Goal: Information Seeking & Learning: Learn about a topic

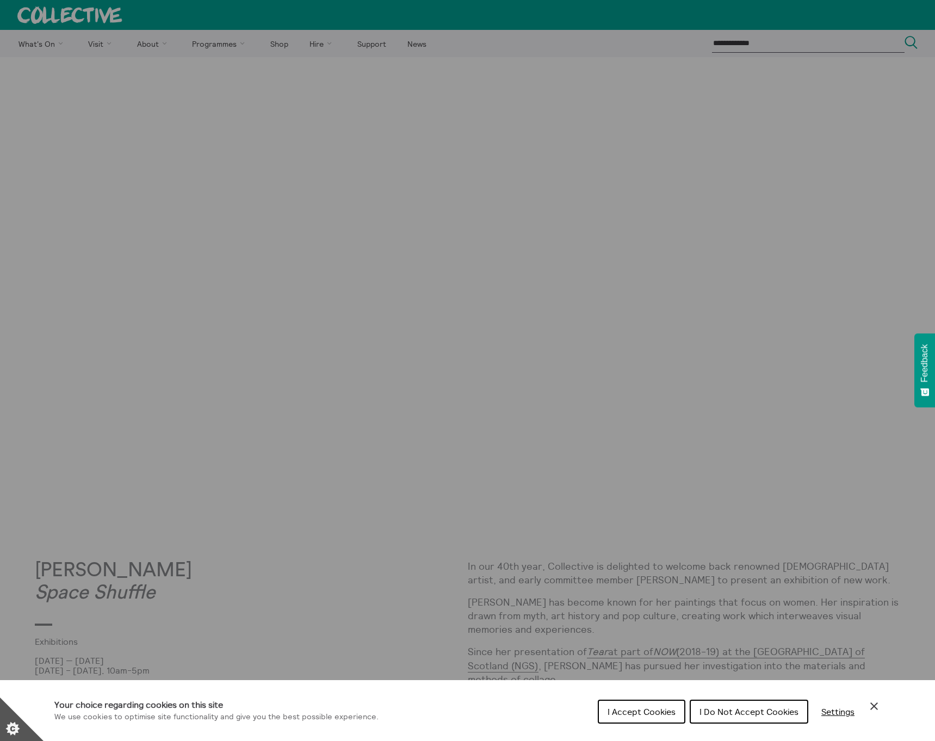
click at [633, 711] on span "I Accept Cookies" at bounding box center [641, 711] width 68 height 11
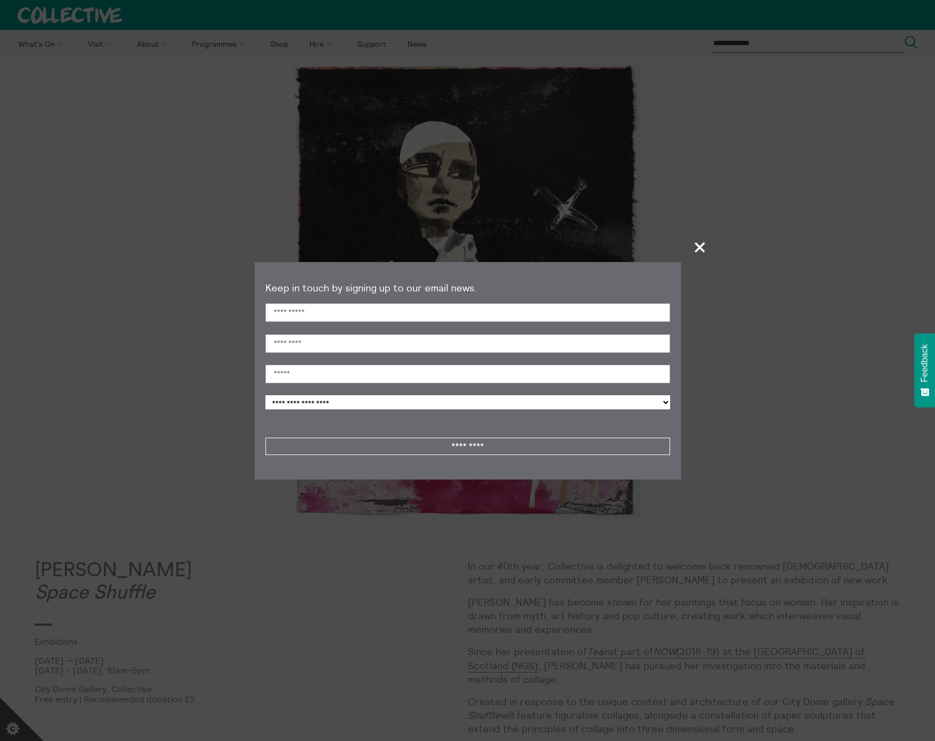
click at [696, 246] on span "+" at bounding box center [700, 247] width 32 height 32
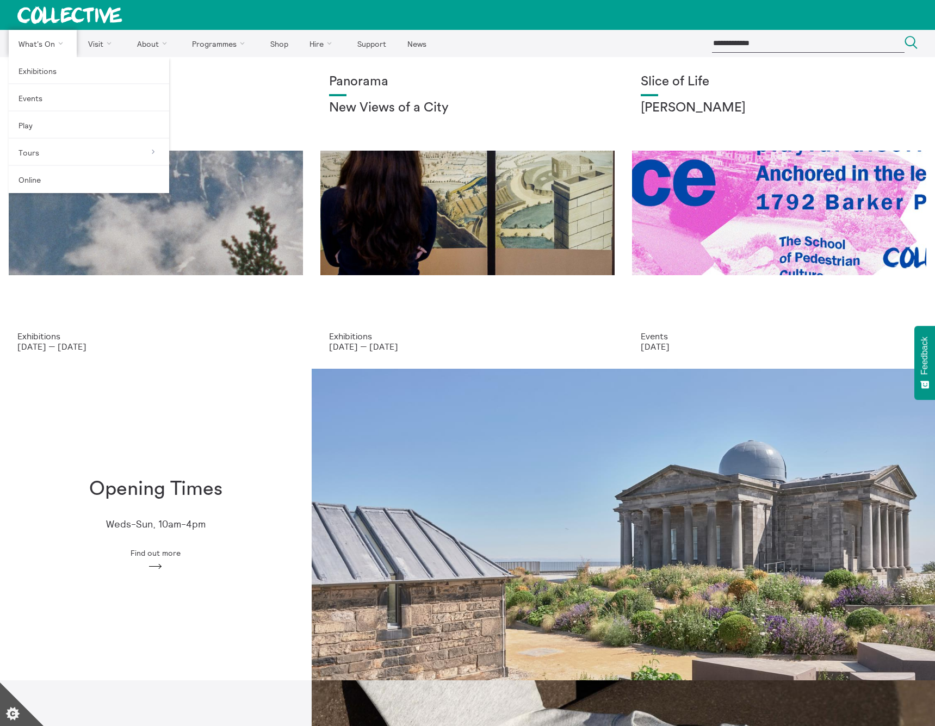
click at [30, 41] on link "What's On" at bounding box center [43, 43] width 68 height 27
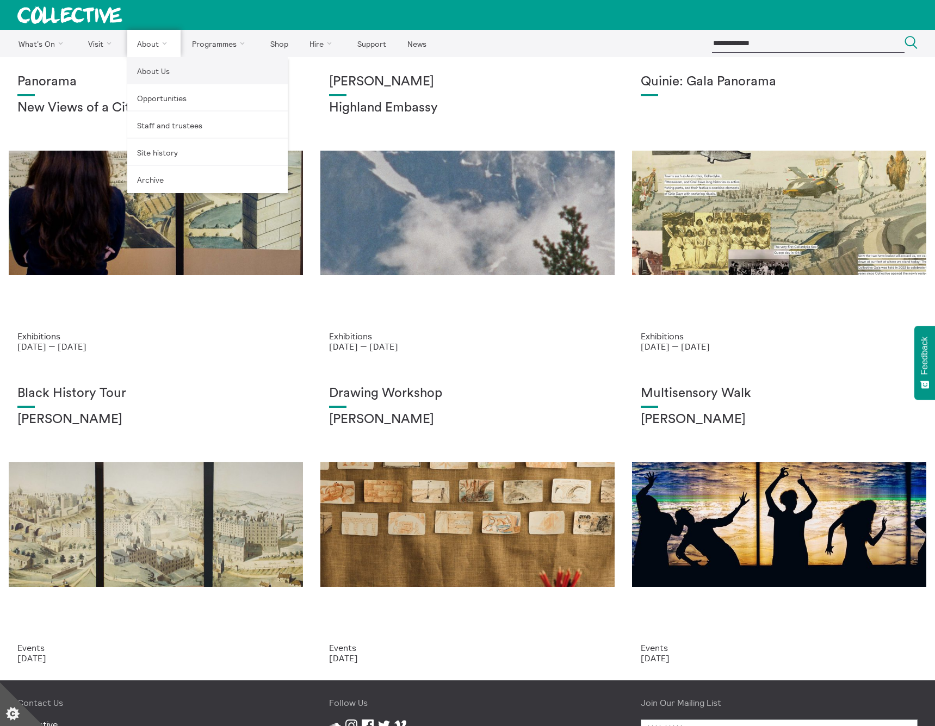
click at [147, 73] on link "About Us" at bounding box center [207, 70] width 160 height 27
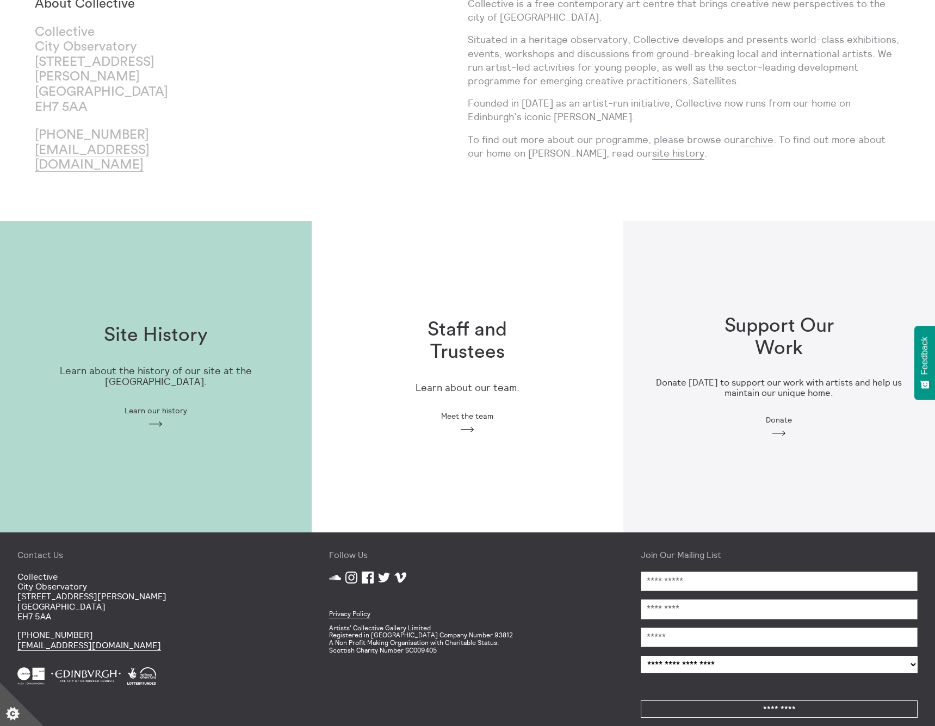
scroll to position [94, 0]
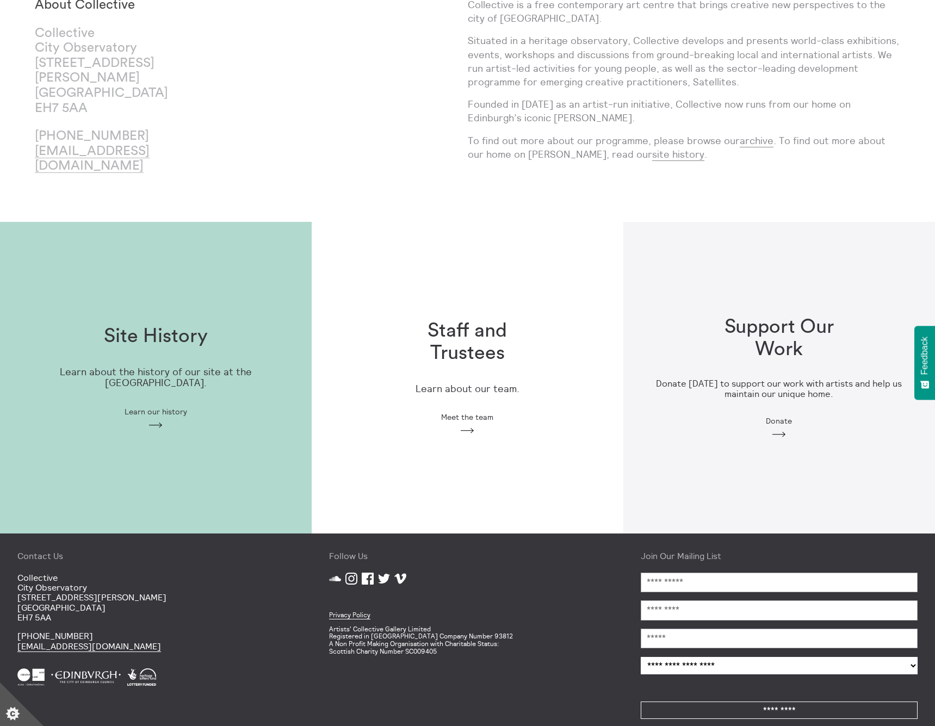
click at [465, 413] on span "Meet the team" at bounding box center [467, 417] width 52 height 9
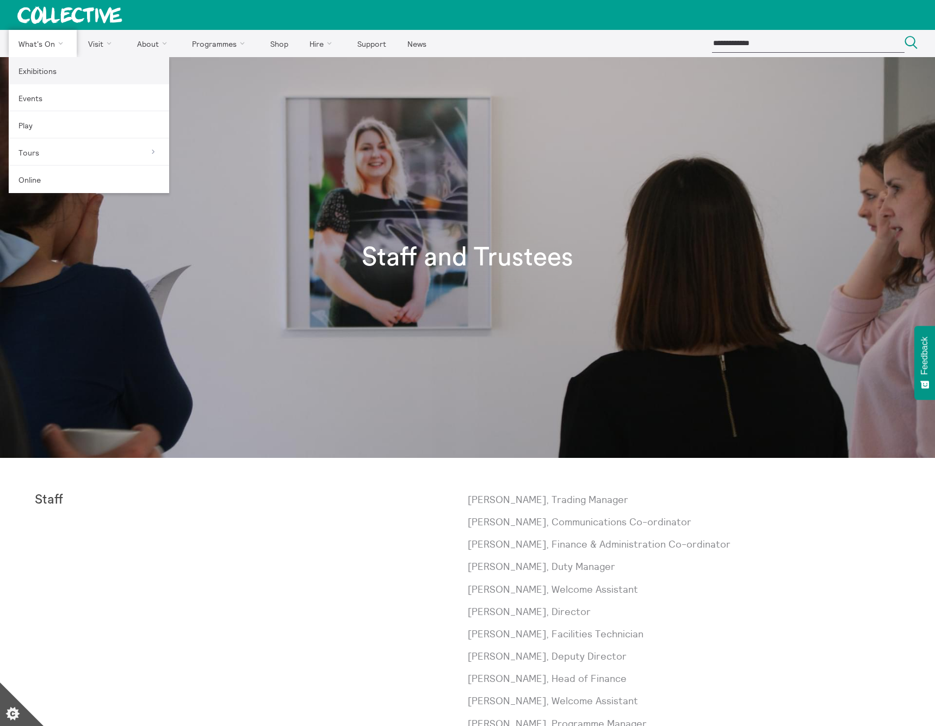
click at [27, 67] on link "Exhibitions" at bounding box center [89, 70] width 160 height 27
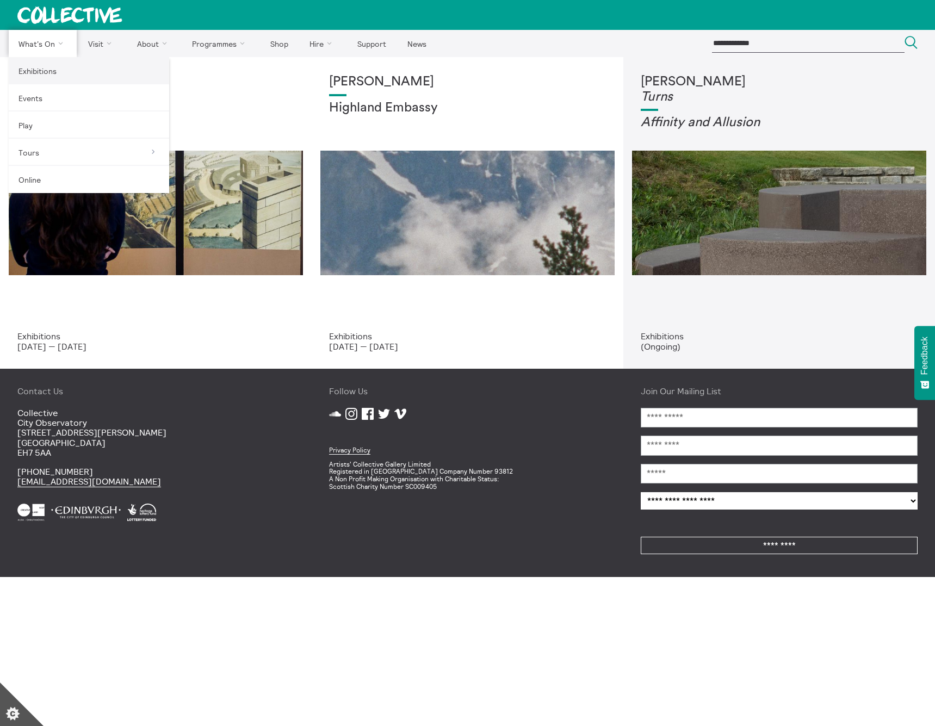
click at [26, 67] on link "Exhibitions" at bounding box center [89, 70] width 160 height 27
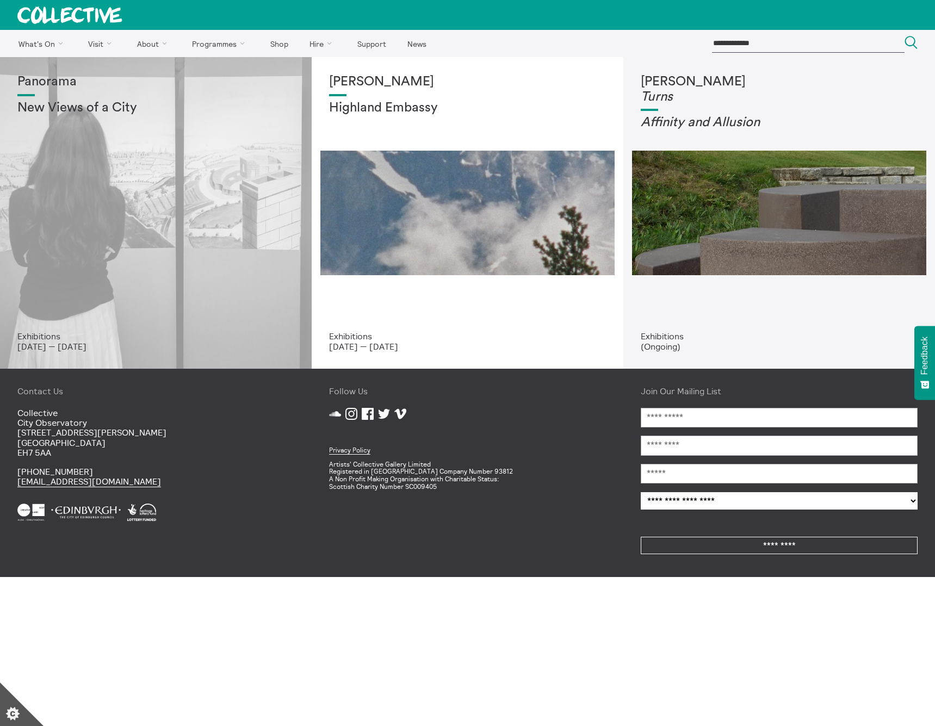
click at [141, 178] on div "Panorama New Views of a City" at bounding box center [155, 202] width 277 height 257
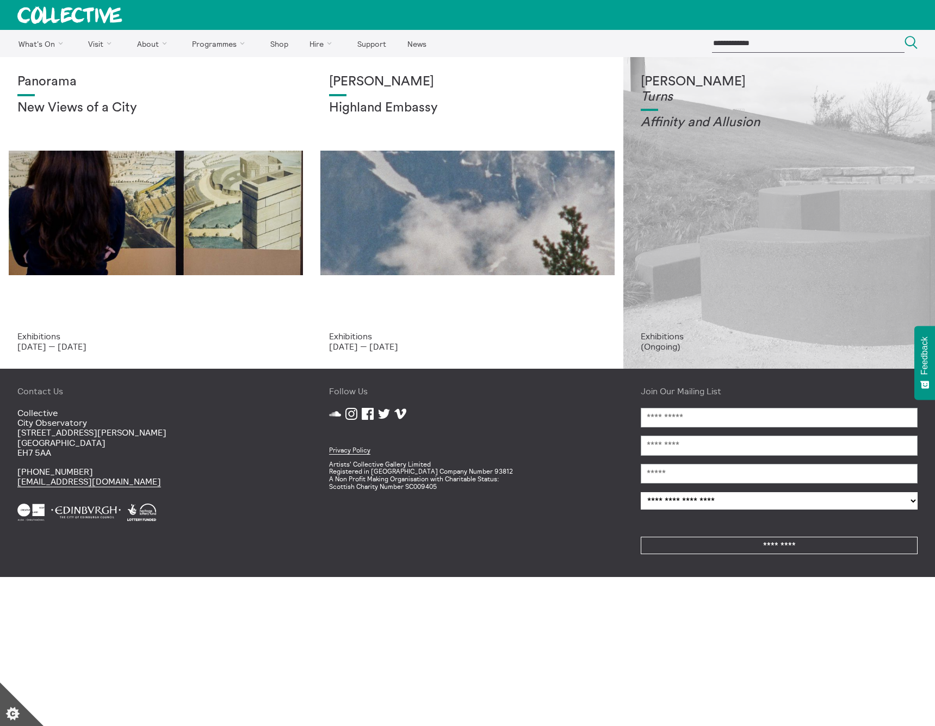
scroll to position [1, 0]
click at [726, 201] on div "Tessa Lynch Turns Affinity and Allusi on" at bounding box center [778, 202] width 277 height 257
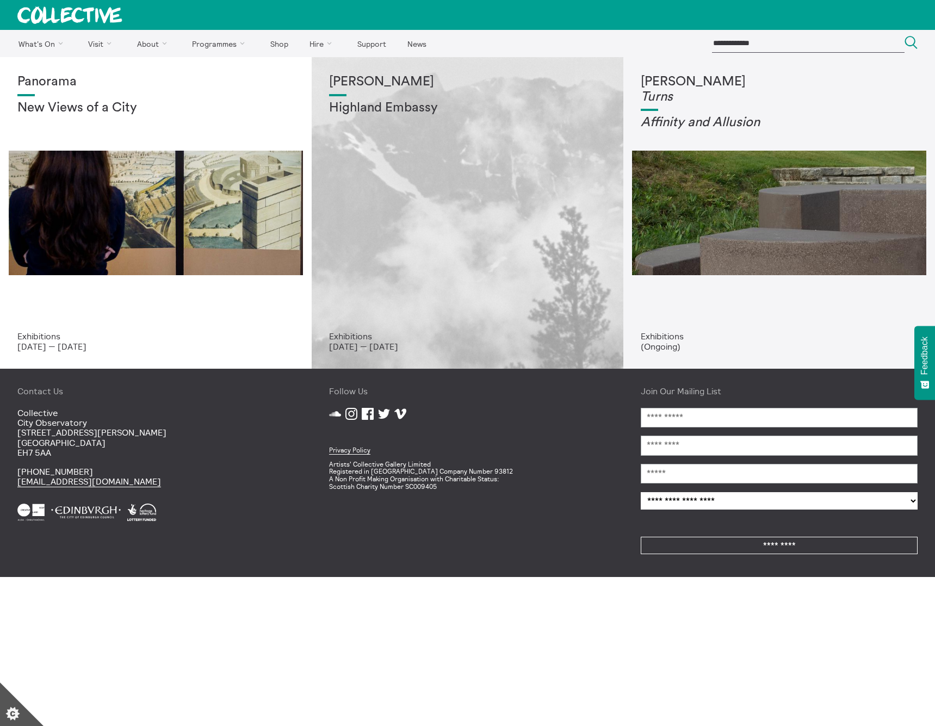
click at [495, 284] on div "Shen Xin Highland Embassy" at bounding box center [467, 202] width 277 height 257
